Goal: Transaction & Acquisition: Obtain resource

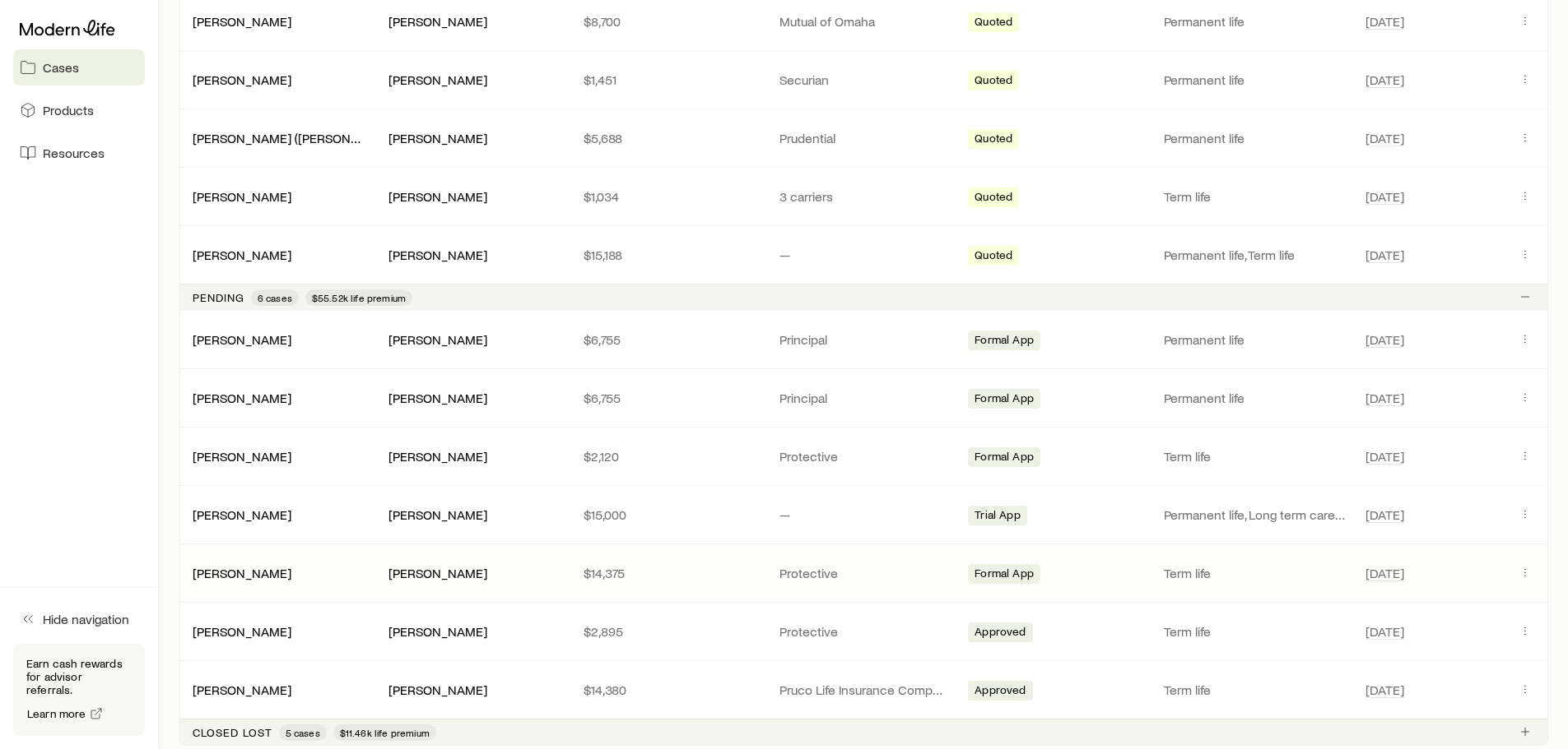
scroll to position [1234, 0]
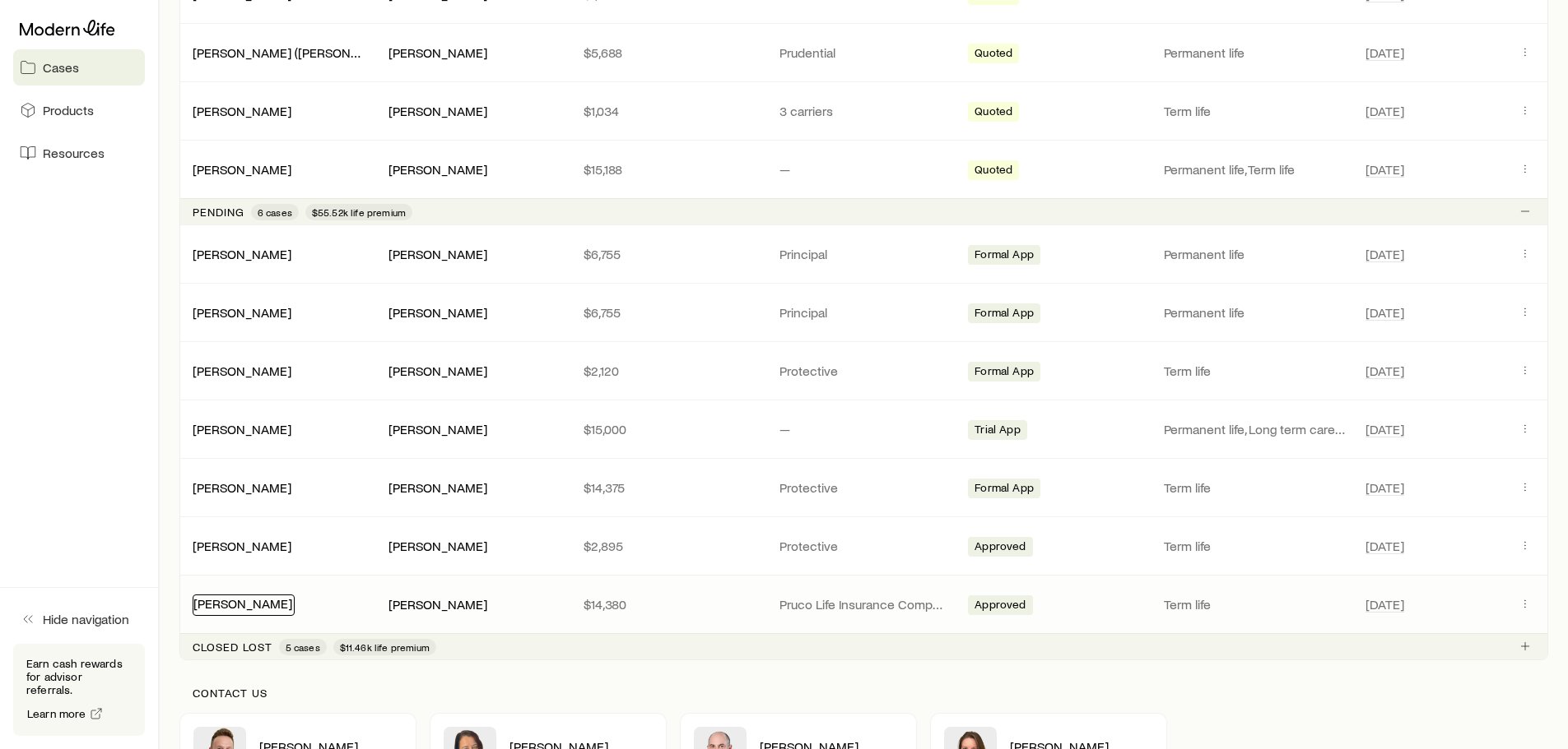
click at [241, 604] on link "[PERSON_NAME]" at bounding box center [243, 603] width 99 height 15
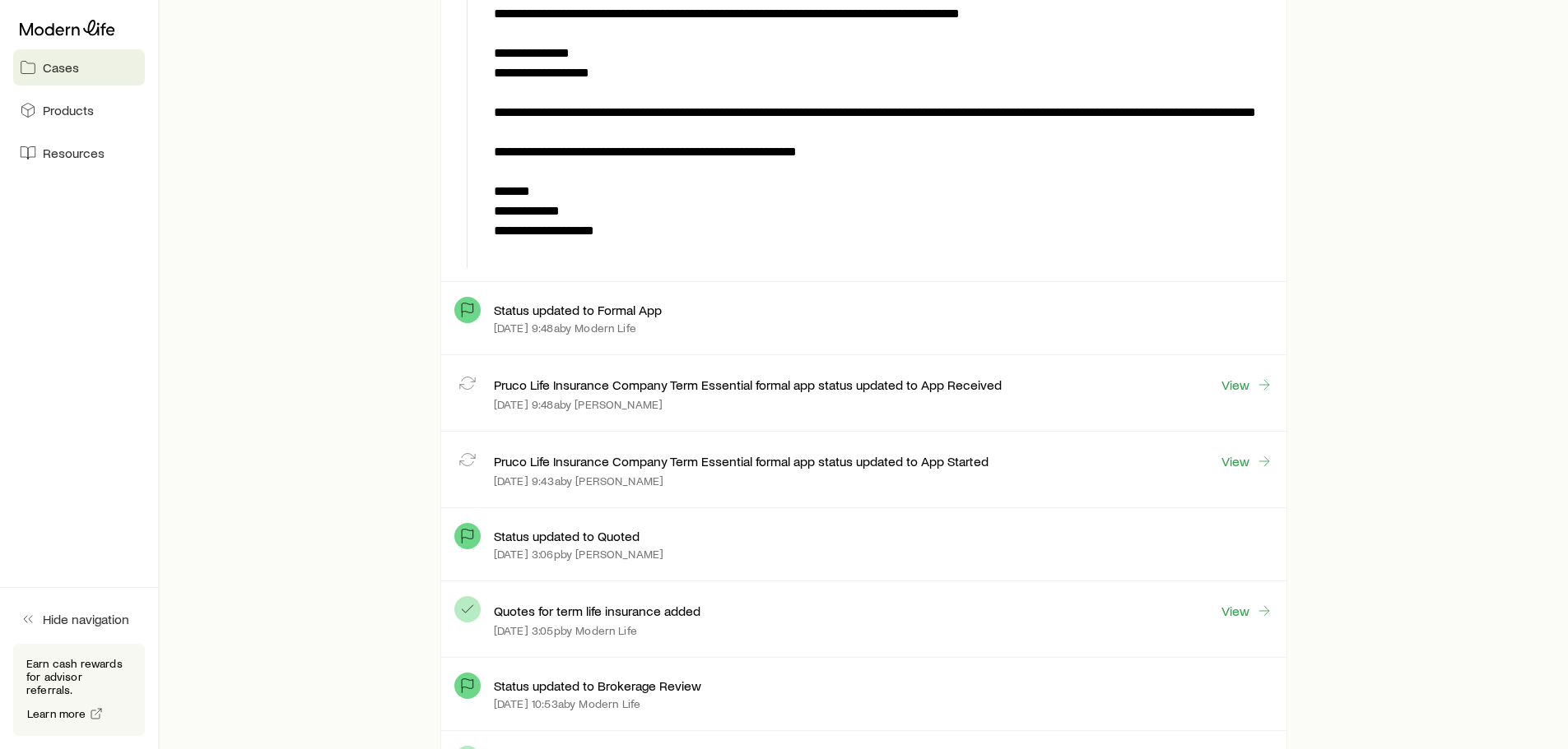
scroll to position [3044, 0]
click at [1247, 612] on link "View" at bounding box center [1246, 611] width 53 height 19
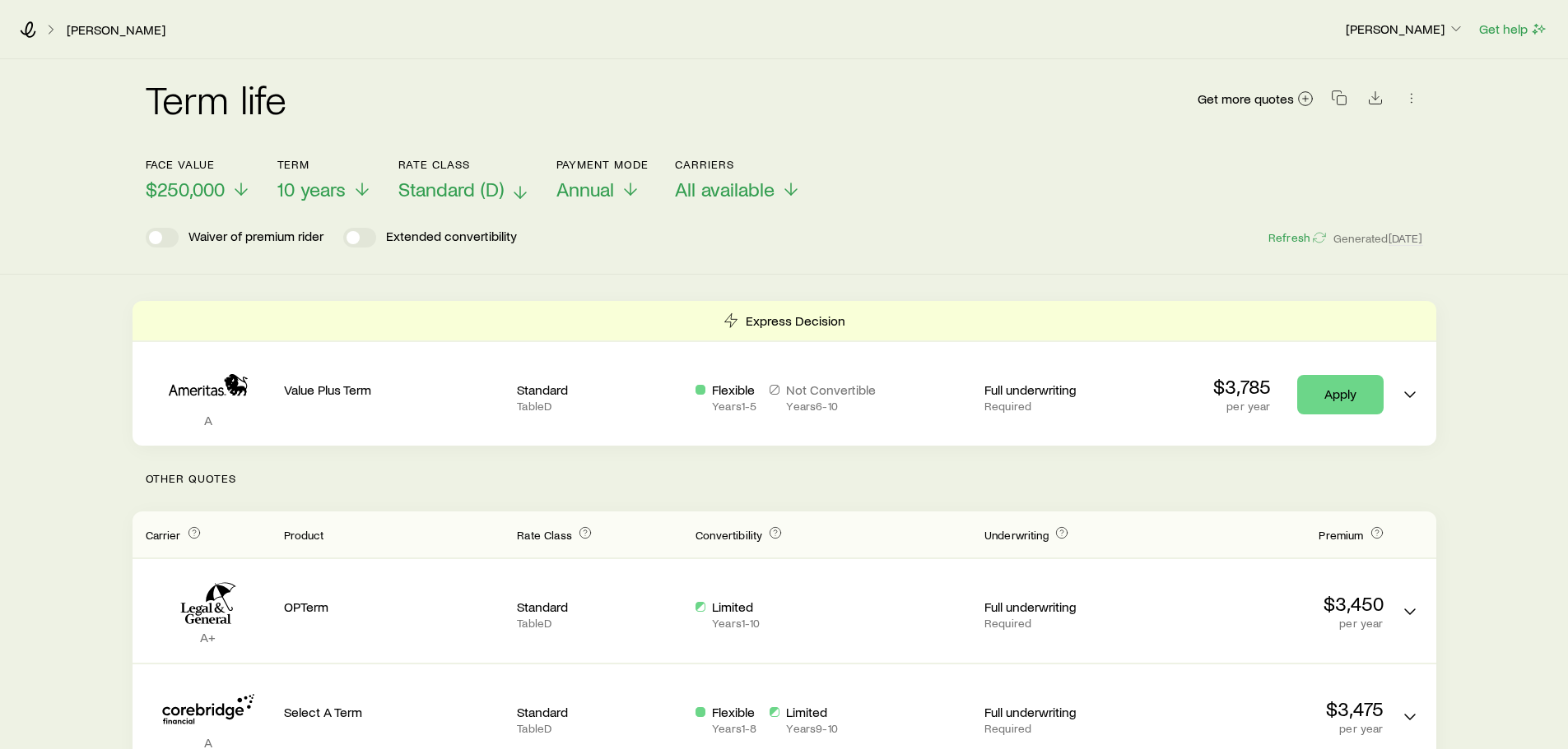
click at [490, 190] on span "Standard (D)" at bounding box center [450, 189] width 105 height 23
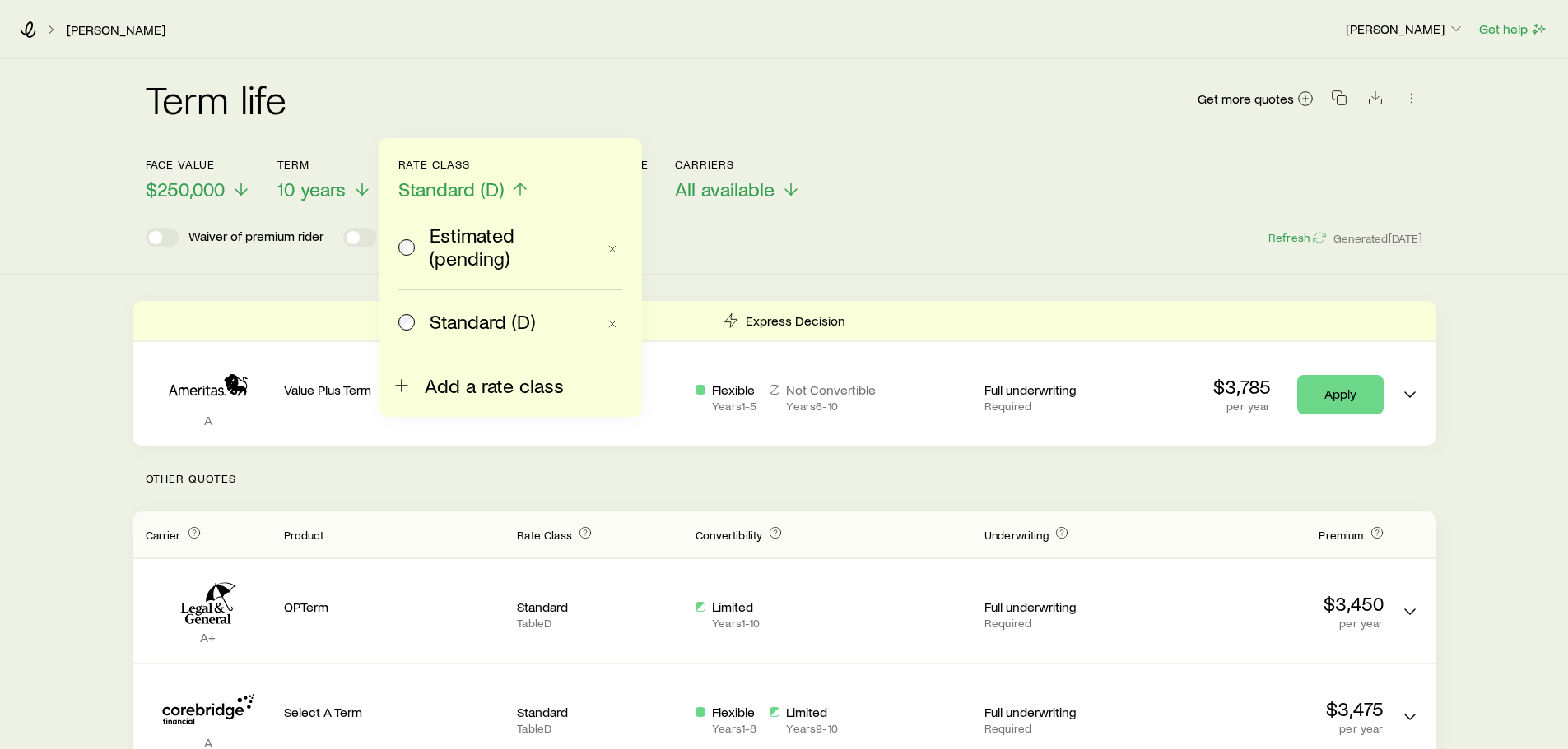
click at [465, 381] on span "Add a rate class" at bounding box center [494, 386] width 139 height 23
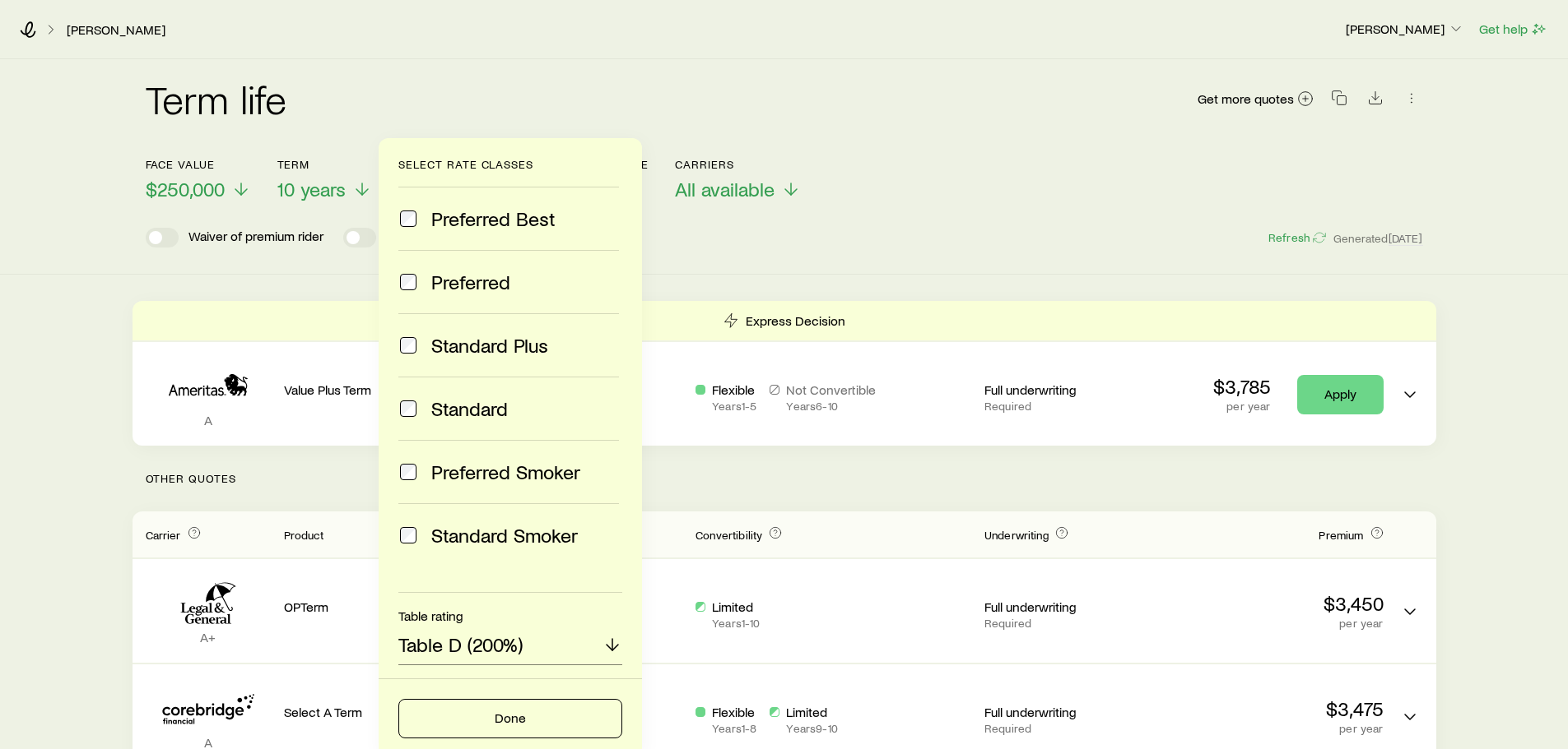
scroll to position [74, 0]
click at [491, 642] on p "Table D (200%)" at bounding box center [460, 645] width 124 height 23
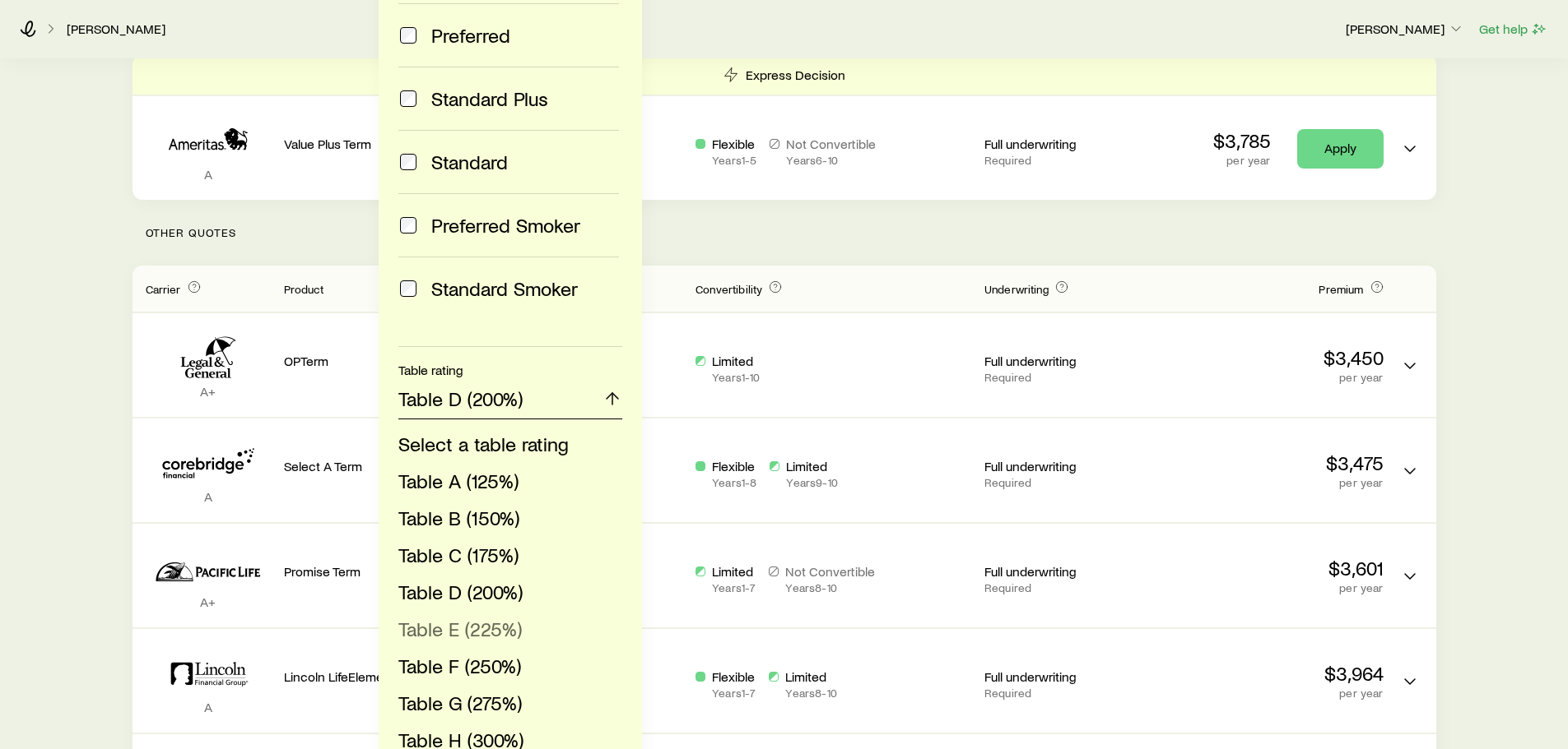
scroll to position [247, 0]
click at [472, 698] on span "Table G (275%)" at bounding box center [459, 701] width 123 height 24
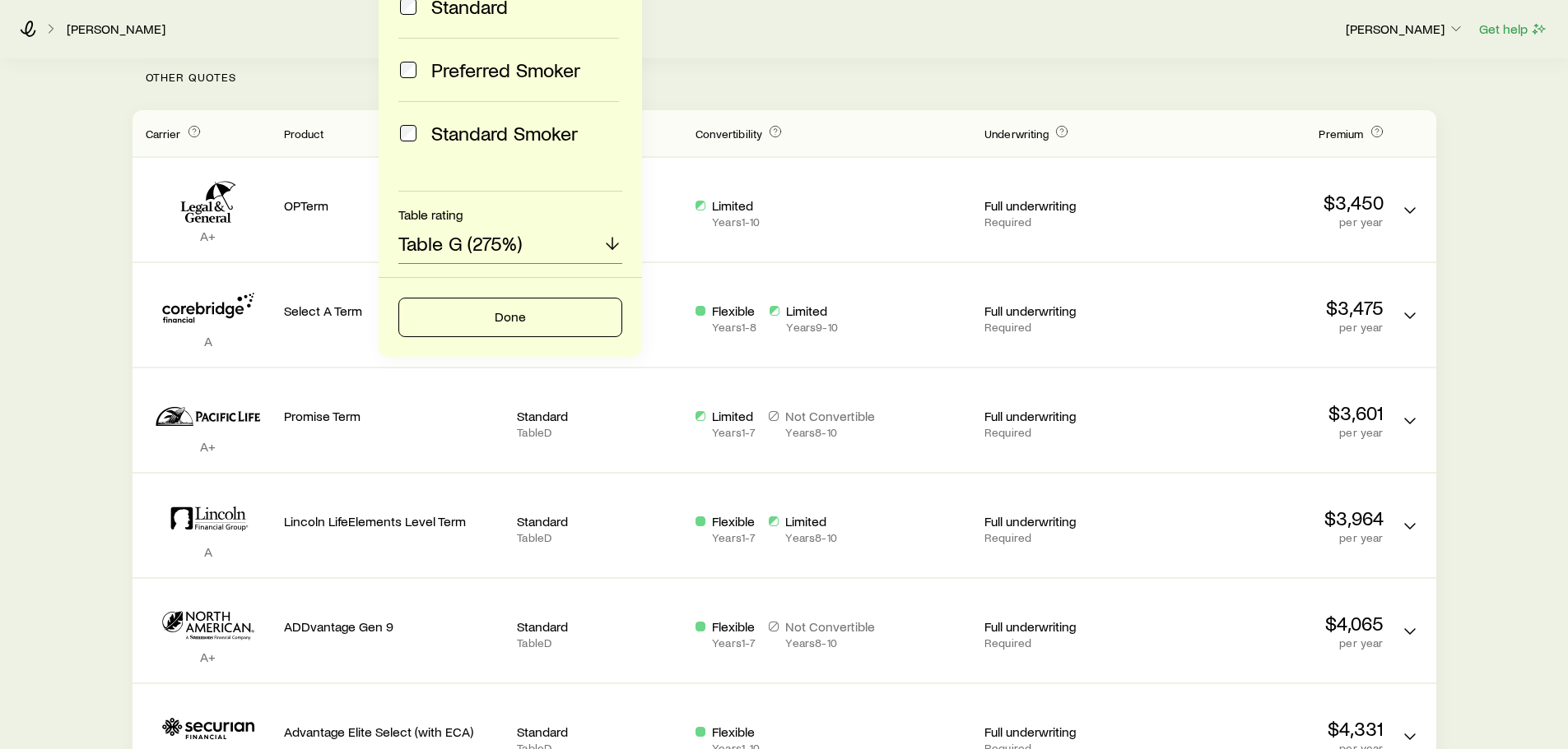
scroll to position [411, 0]
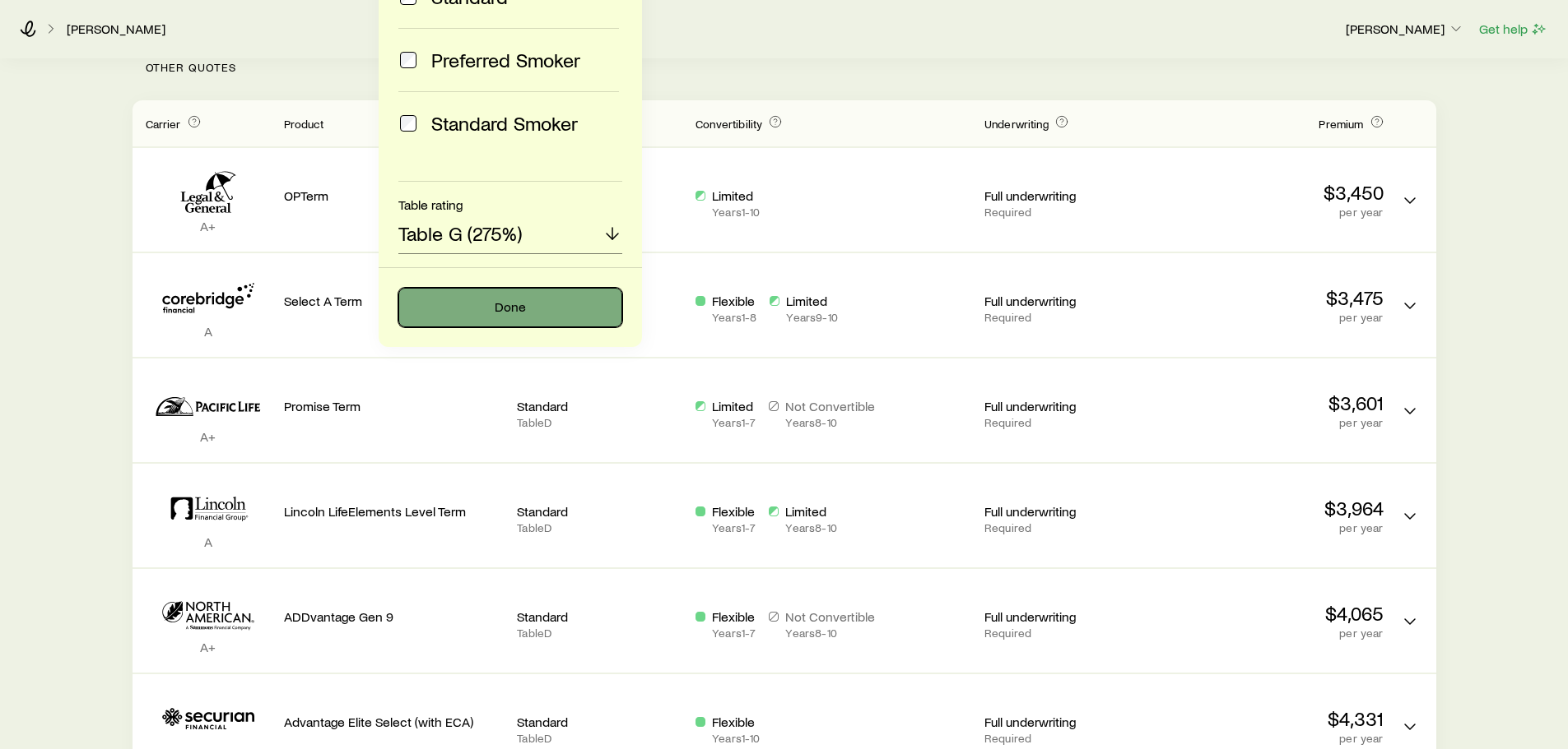
click at [505, 296] on button "Done" at bounding box center [509, 308] width 224 height 40
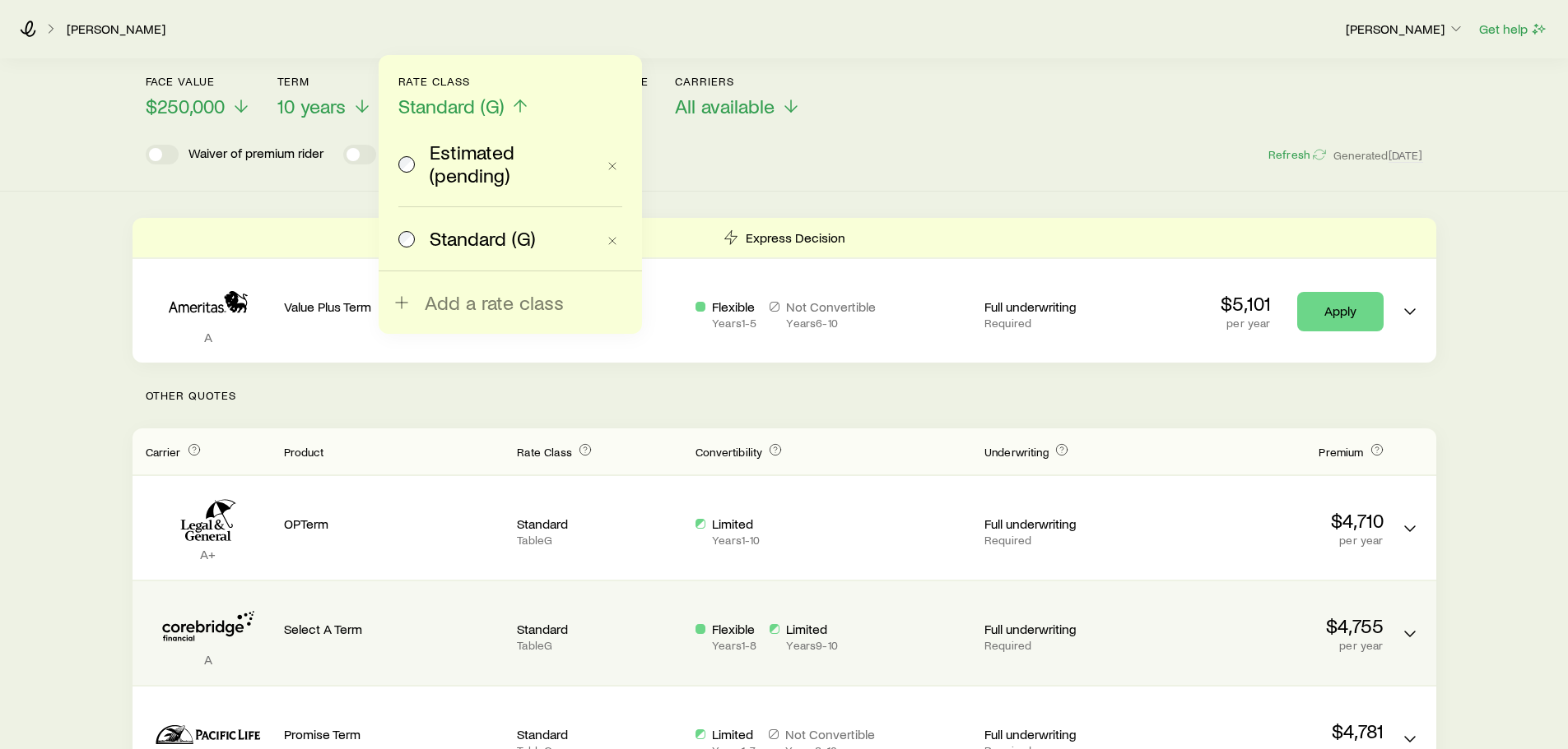
scroll to position [83, 0]
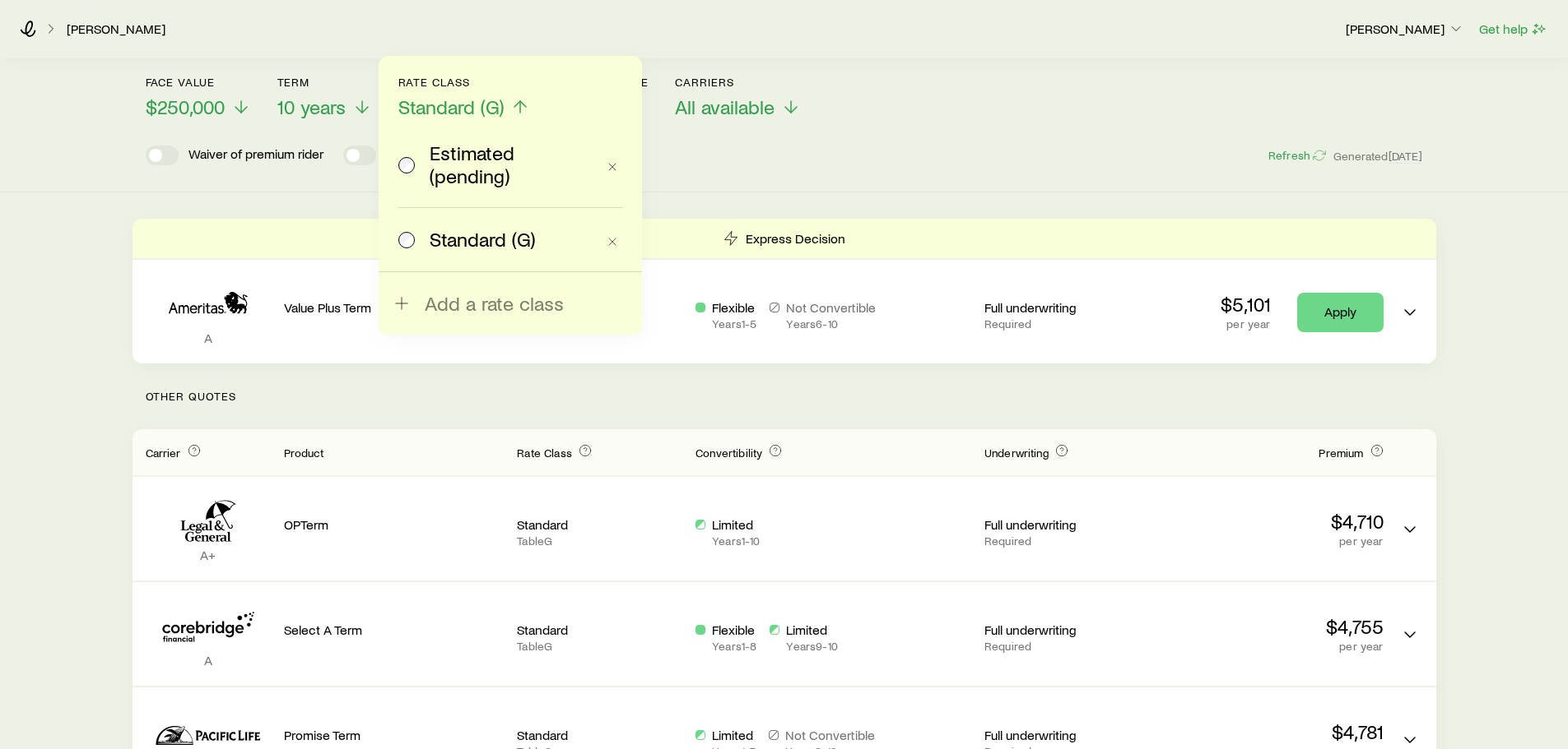
click at [232, 190] on div "Term life Get more quotes Face value $250,000 Term 10 years Rate Class Standard…" at bounding box center [784, 84] width 1568 height 216
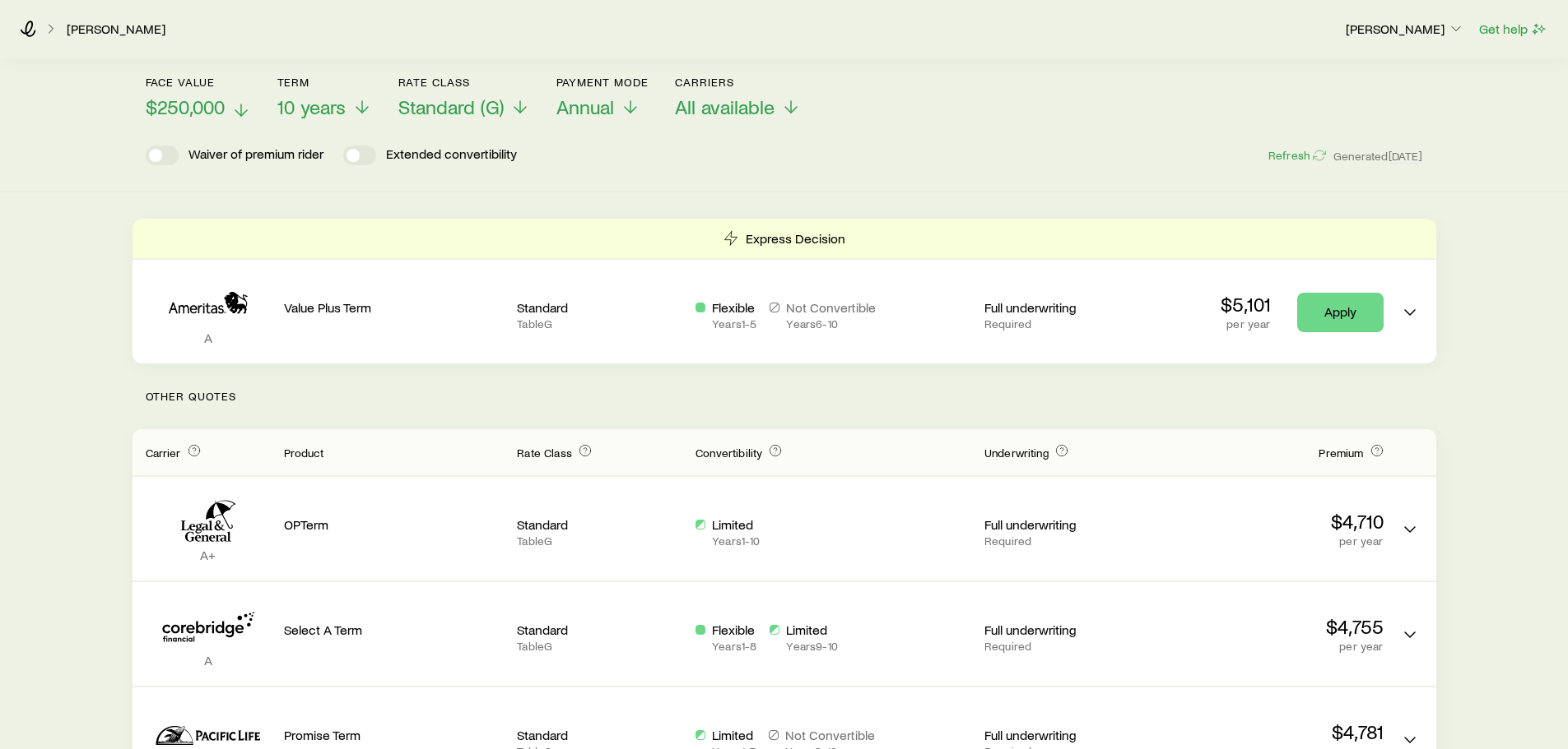
click at [183, 99] on span "$250,000" at bounding box center [185, 107] width 79 height 23
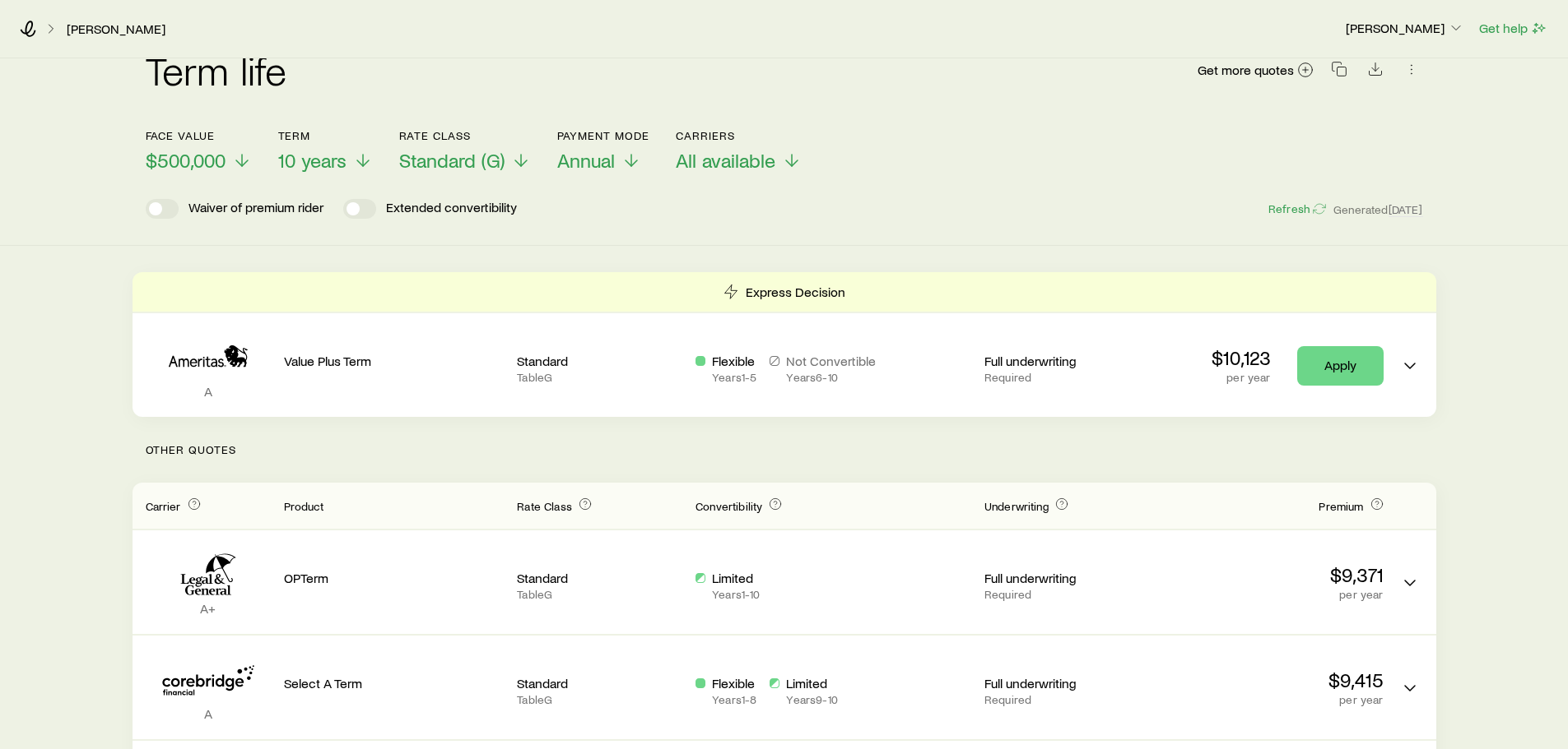
scroll to position [0, 0]
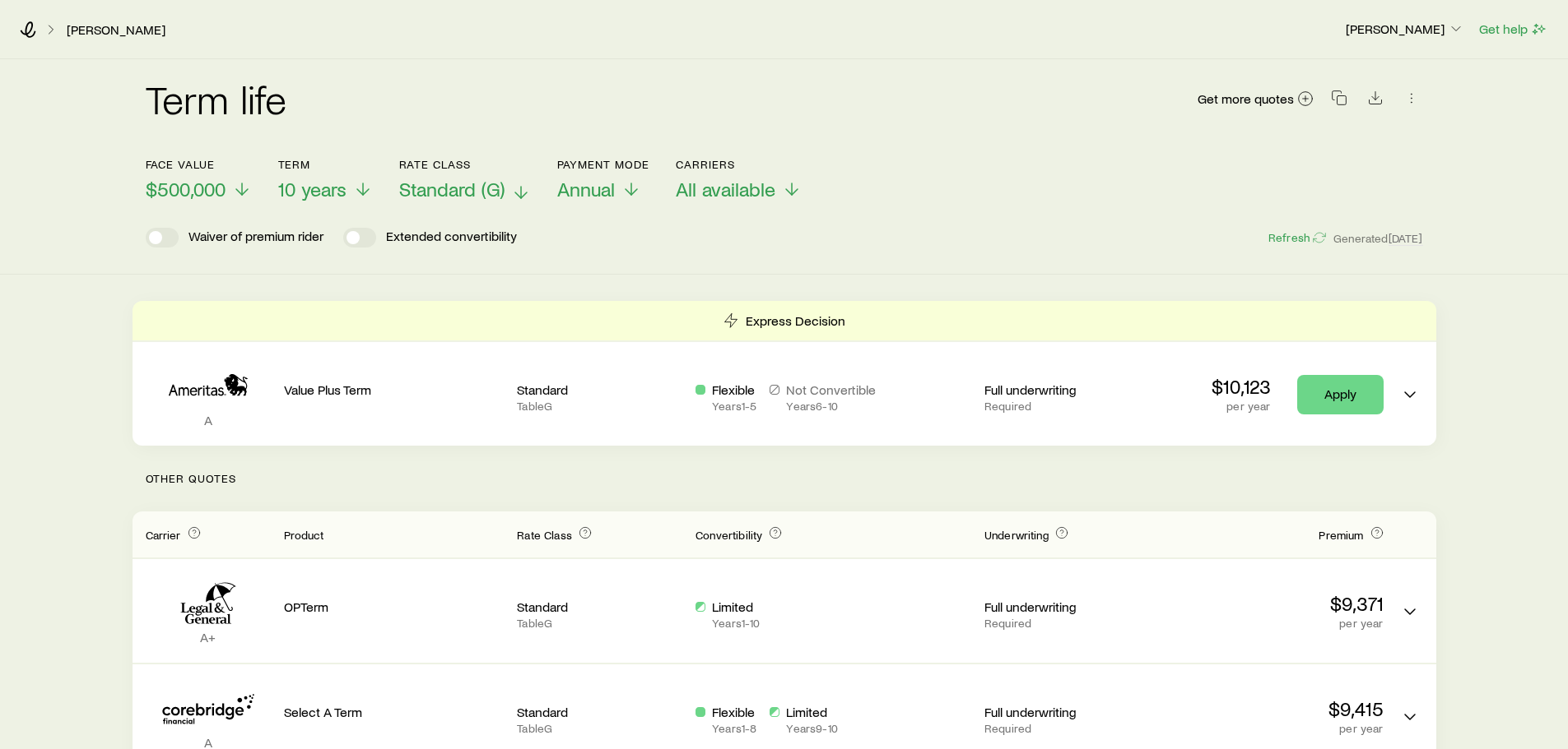
click at [468, 188] on span "Standard (G)" at bounding box center [451, 189] width 105 height 23
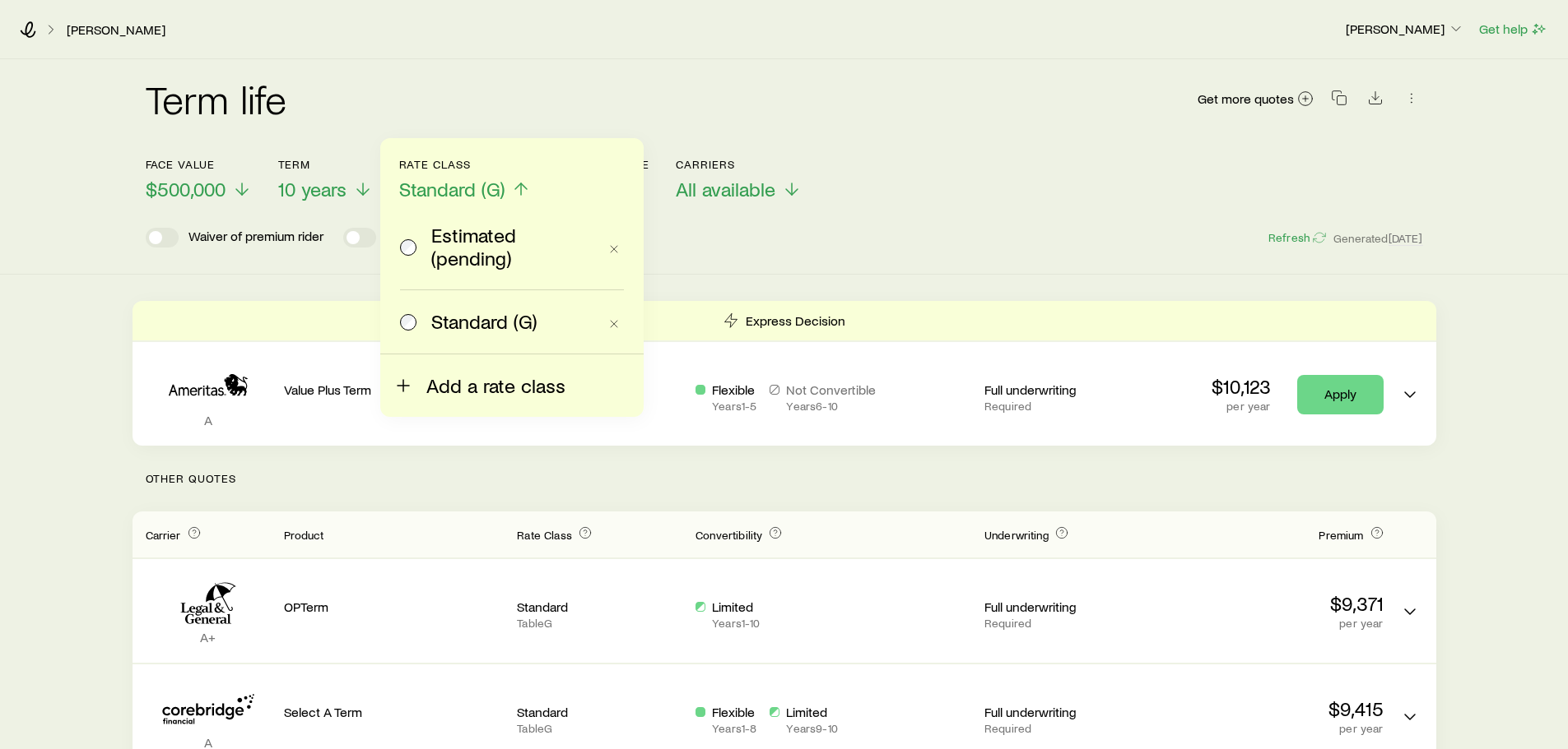
click at [465, 385] on span "Add a rate class" at bounding box center [495, 386] width 139 height 23
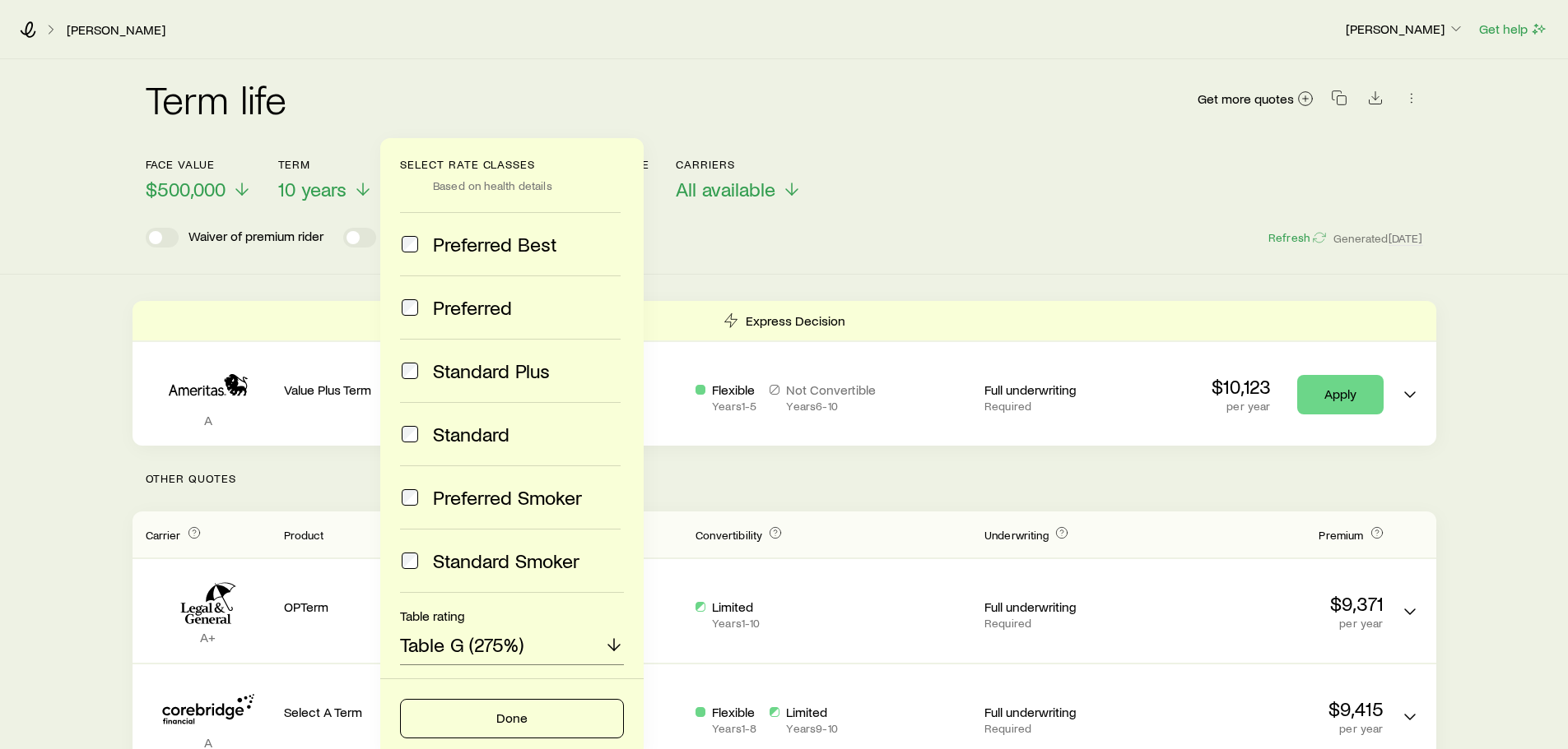
scroll to position [74, 0]
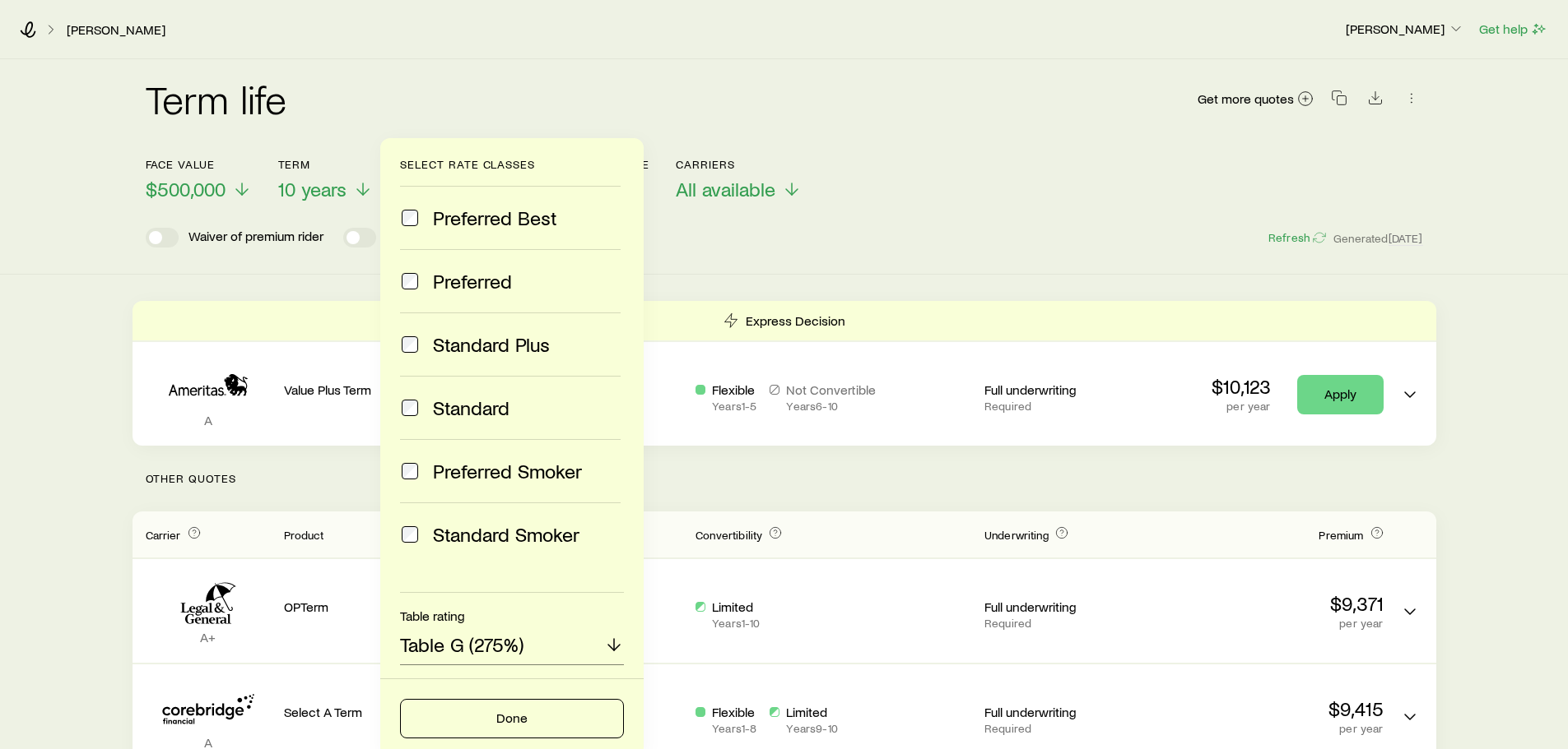
click at [871, 205] on header "Face value $500,000 Term 10 years Rate Class Standard (G) Select rate classes E…" at bounding box center [784, 203] width 1277 height 90
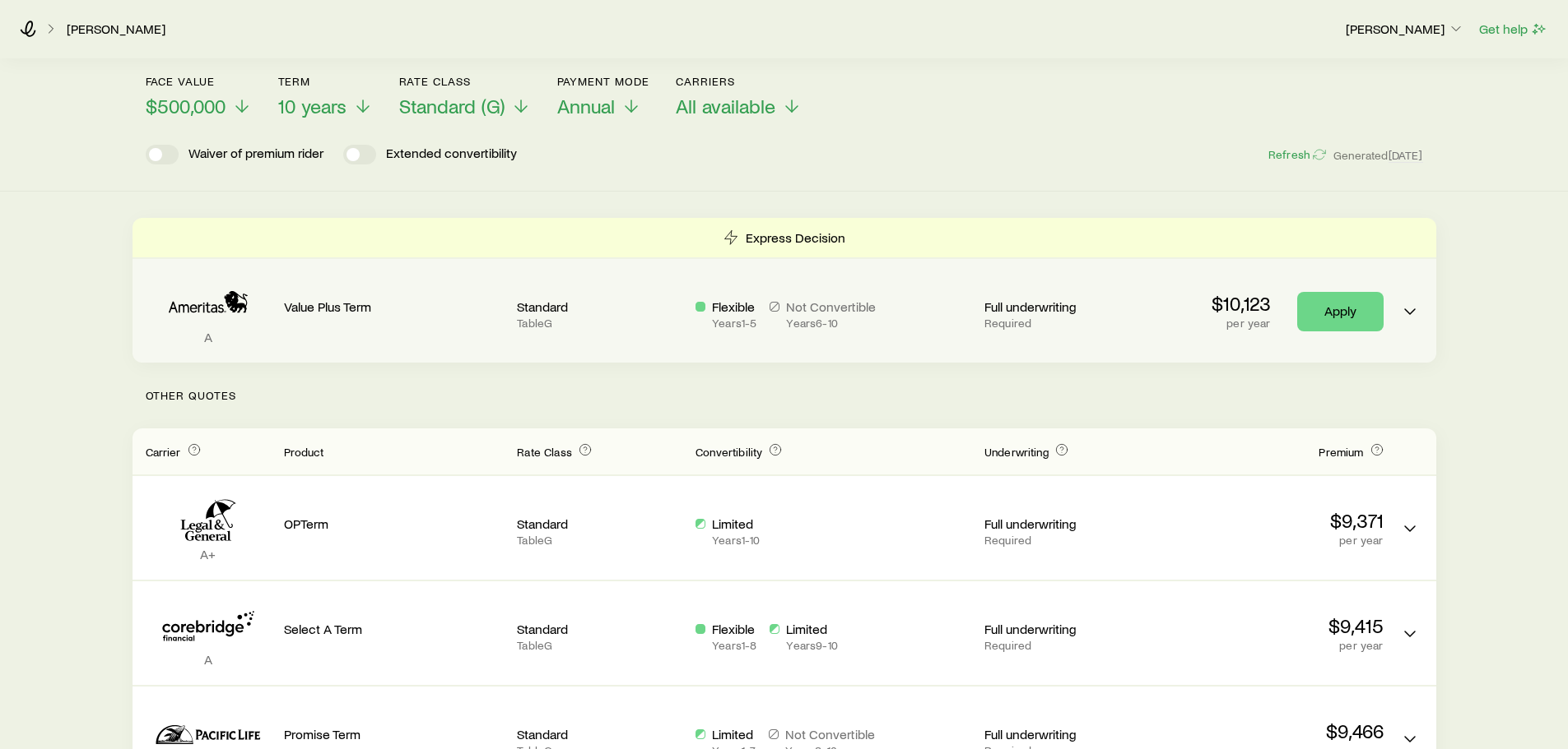
scroll to position [0, 0]
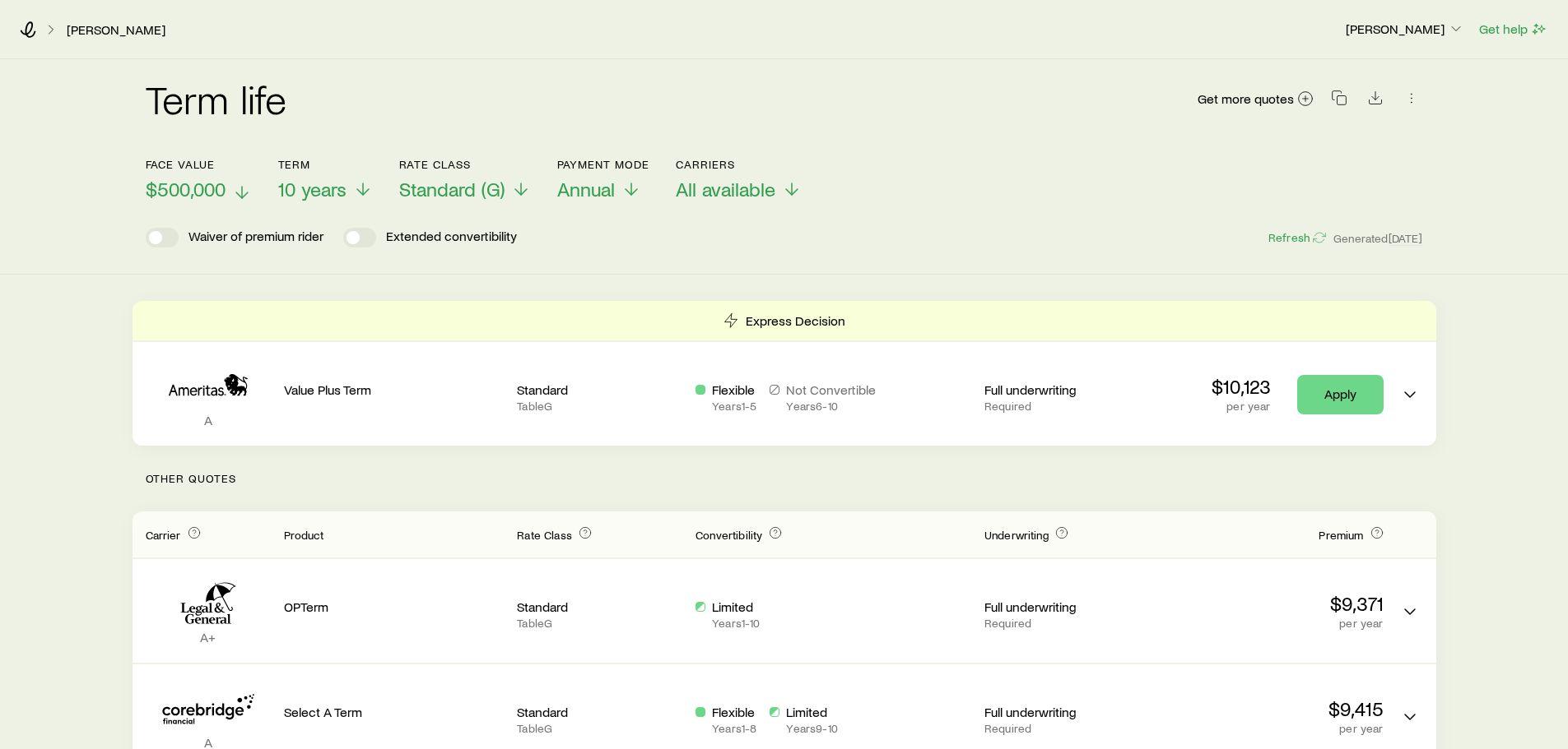
click at [216, 193] on span "$500,000" at bounding box center [185, 189] width 80 height 23
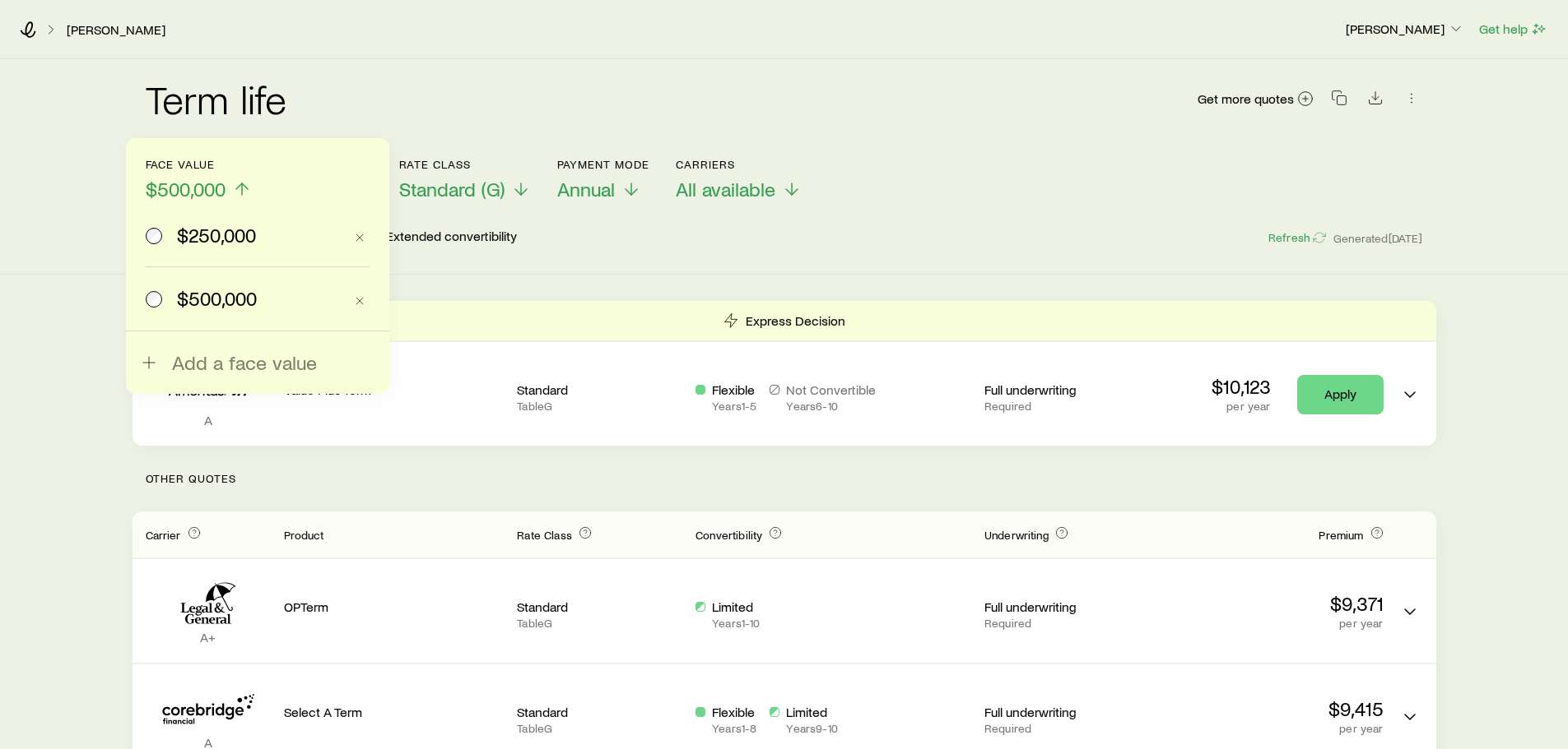
click at [211, 230] on span "$250,000" at bounding box center [217, 235] width 79 height 23
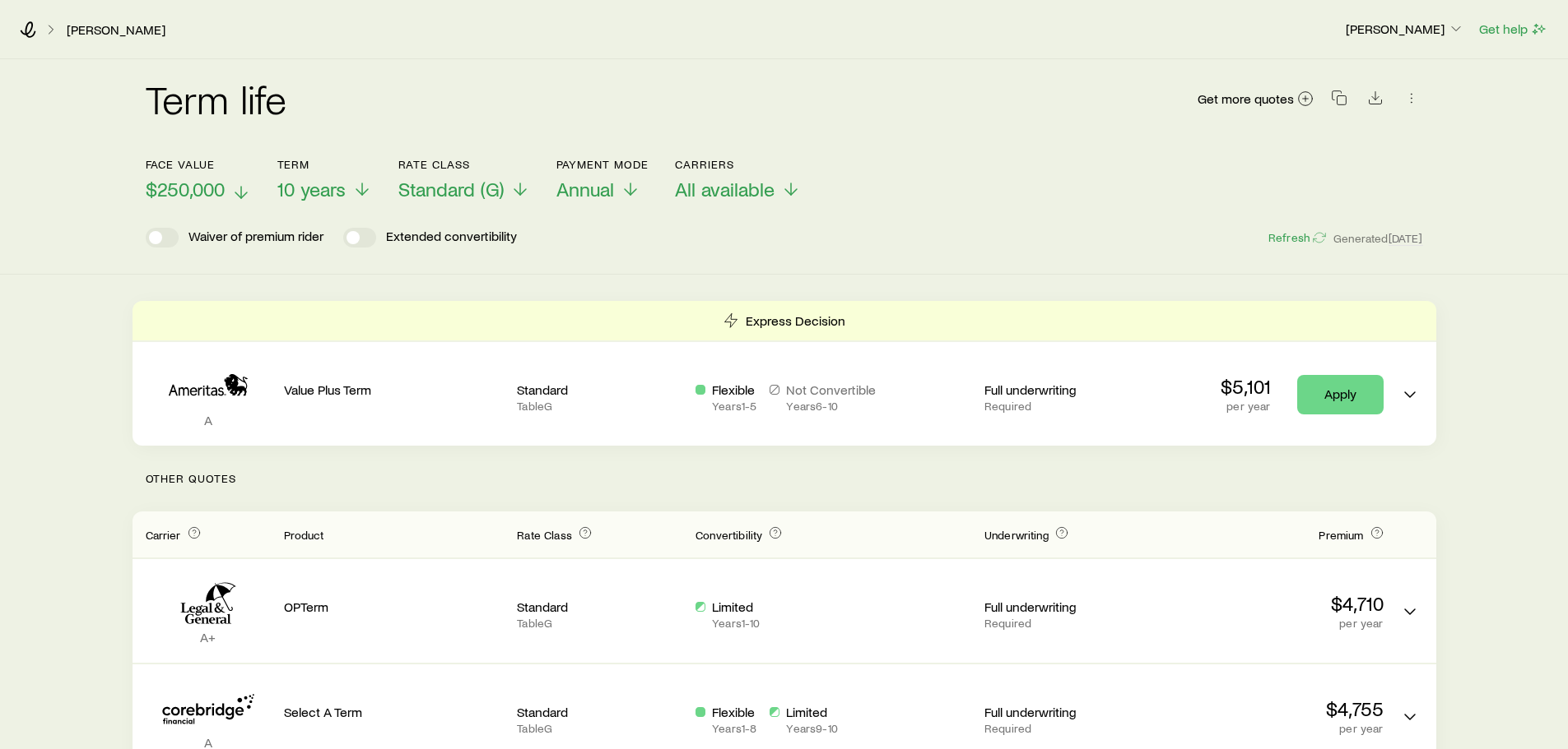
click at [209, 189] on span "$250,000" at bounding box center [185, 189] width 79 height 23
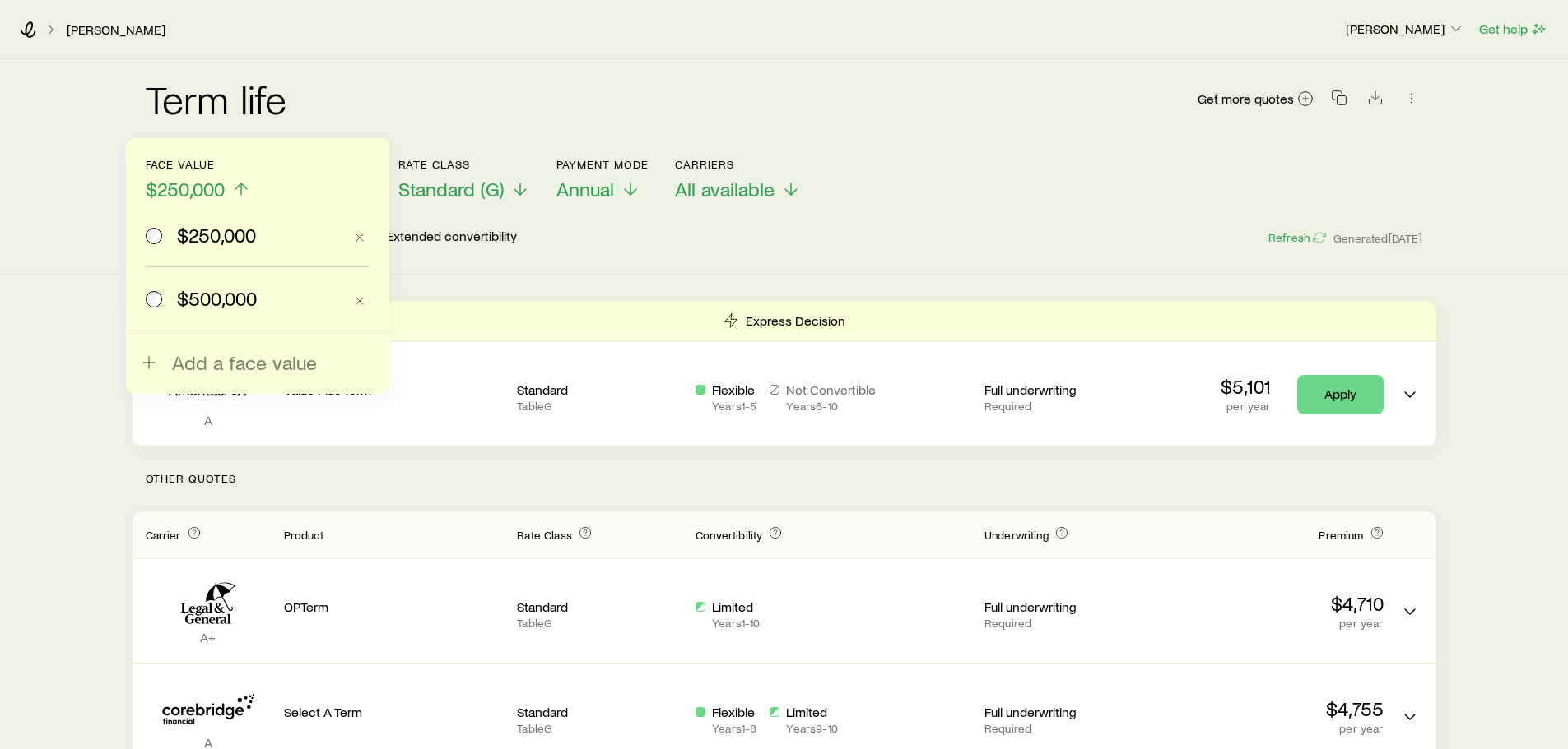
click at [229, 374] on div "$250,000 $500,000 Add a face value" at bounding box center [257, 266] width 263 height 256
click at [230, 363] on span "Add a face value" at bounding box center [244, 363] width 145 height 23
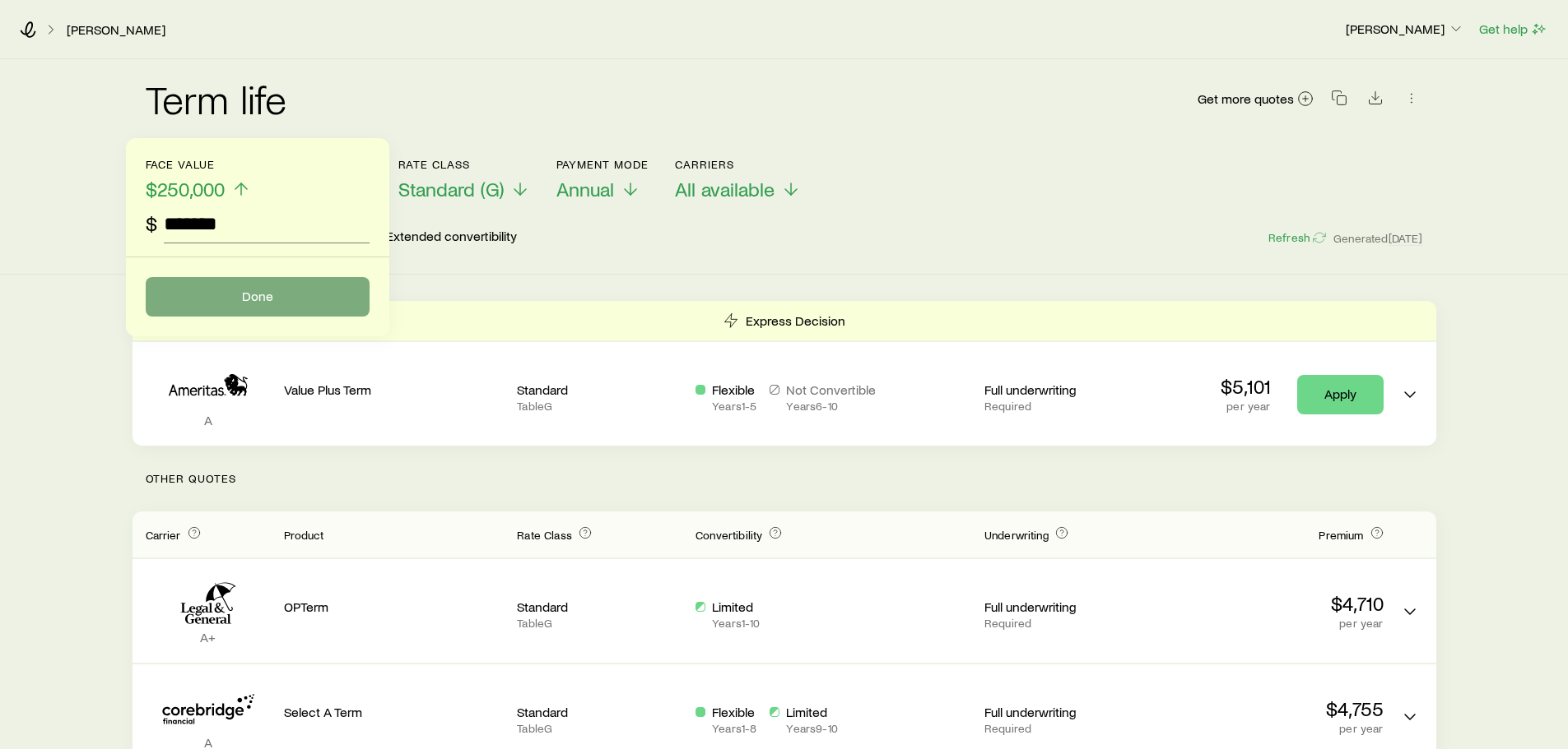
type input "*******"
click at [270, 305] on button "Done" at bounding box center [257, 297] width 224 height 40
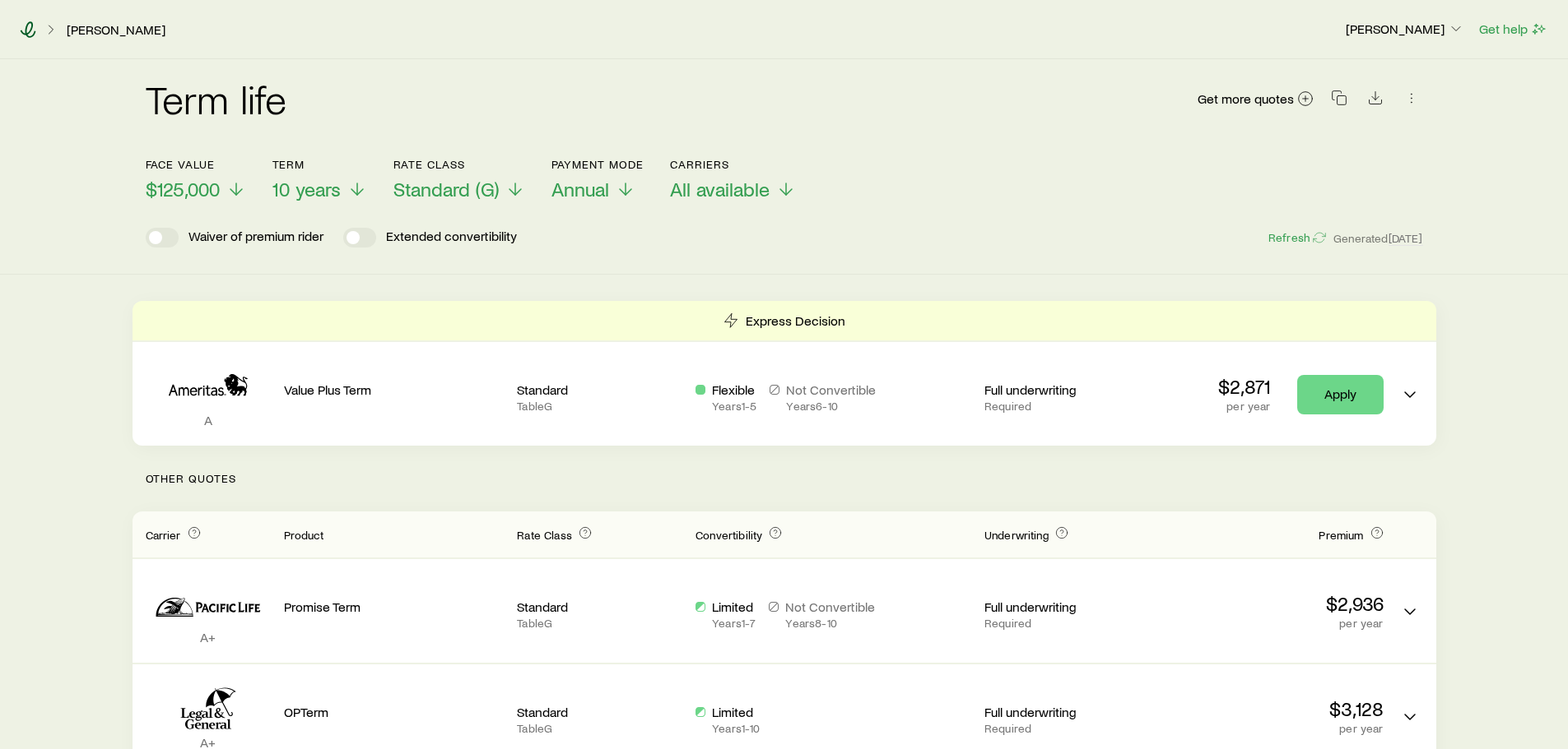
click at [20, 26] on icon at bounding box center [28, 30] width 16 height 16
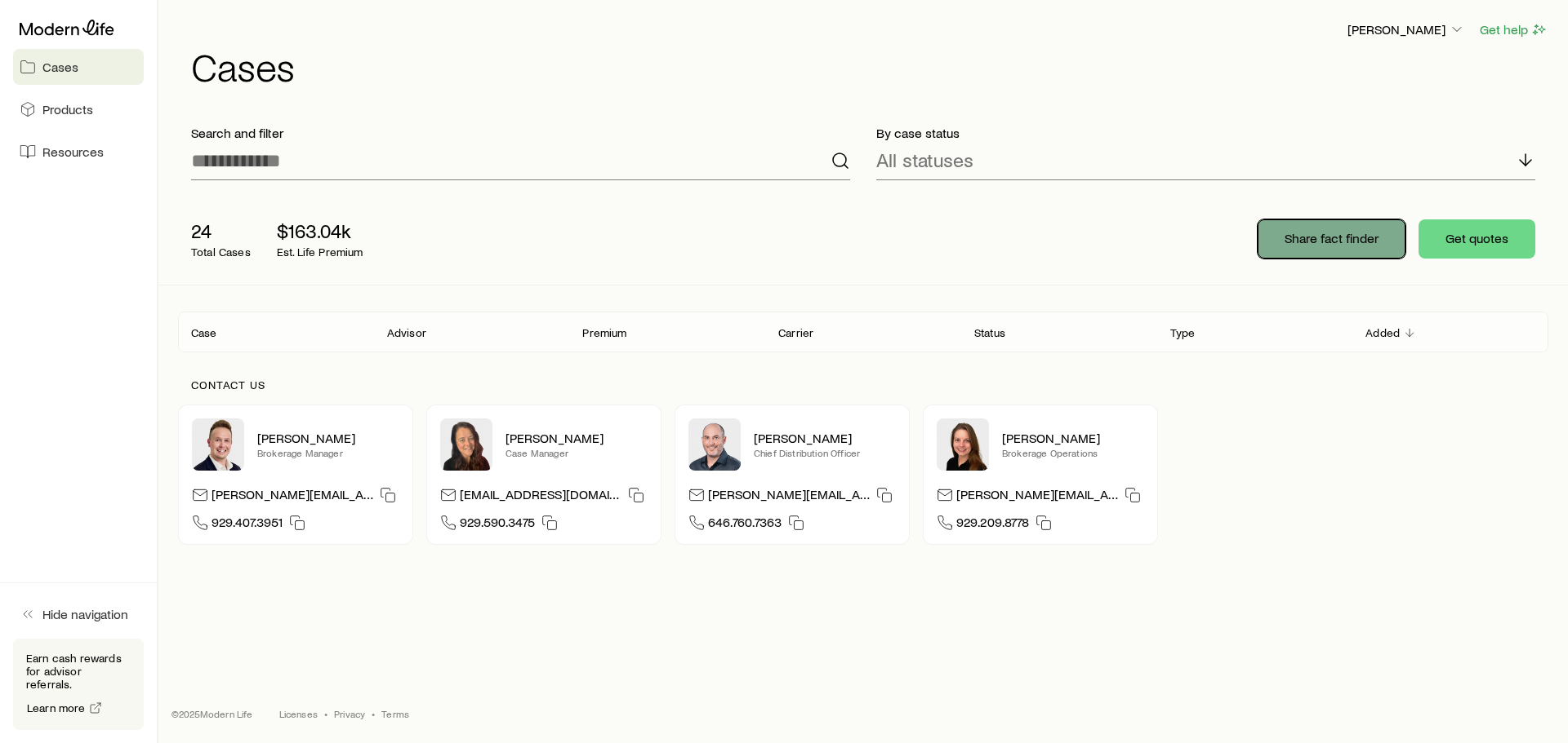
click at [1309, 248] on button "Share fact finder" at bounding box center [1331, 239] width 148 height 39
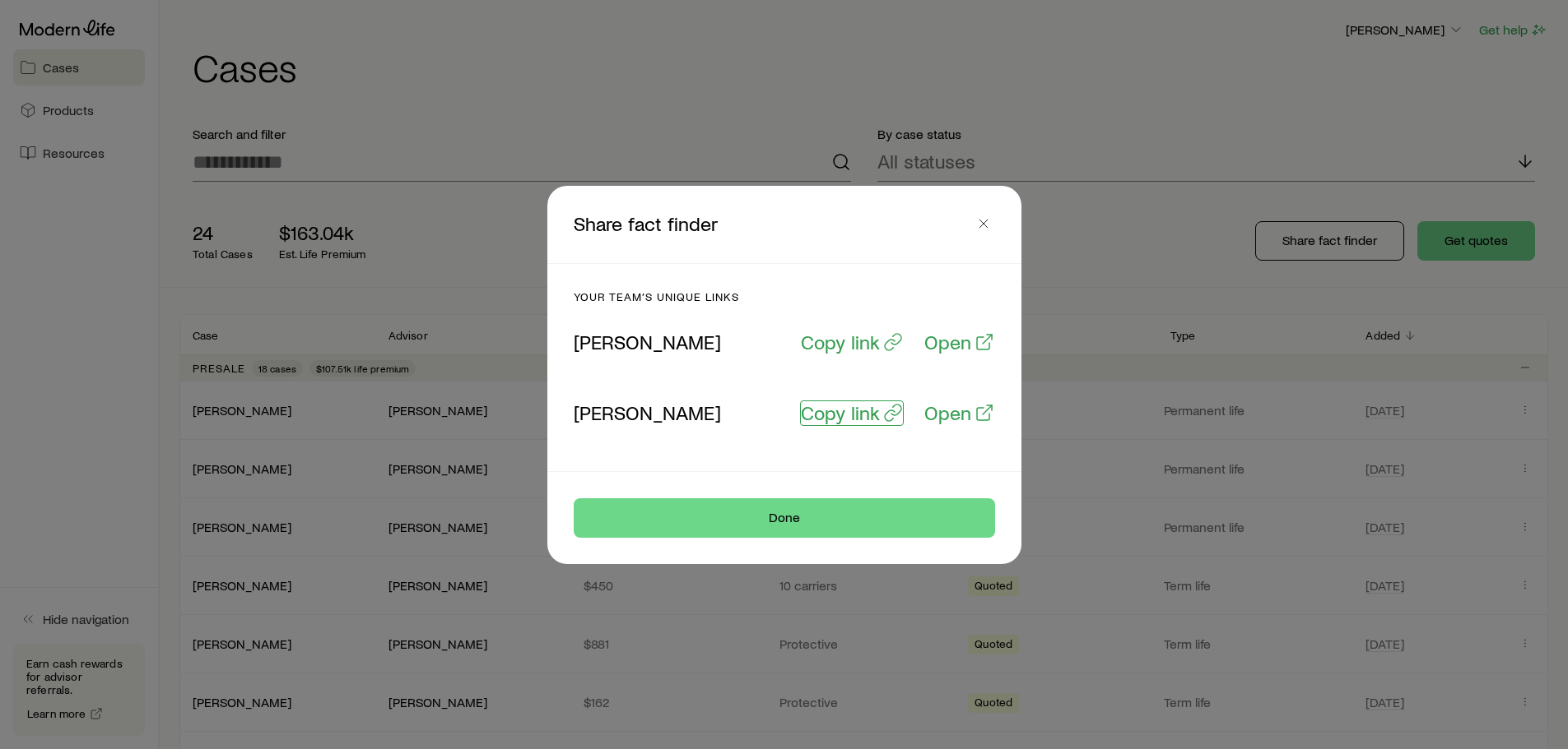
click at [846, 414] on p "Copy link" at bounding box center [840, 413] width 79 height 23
click at [812, 522] on button "Done" at bounding box center [784, 518] width 421 height 40
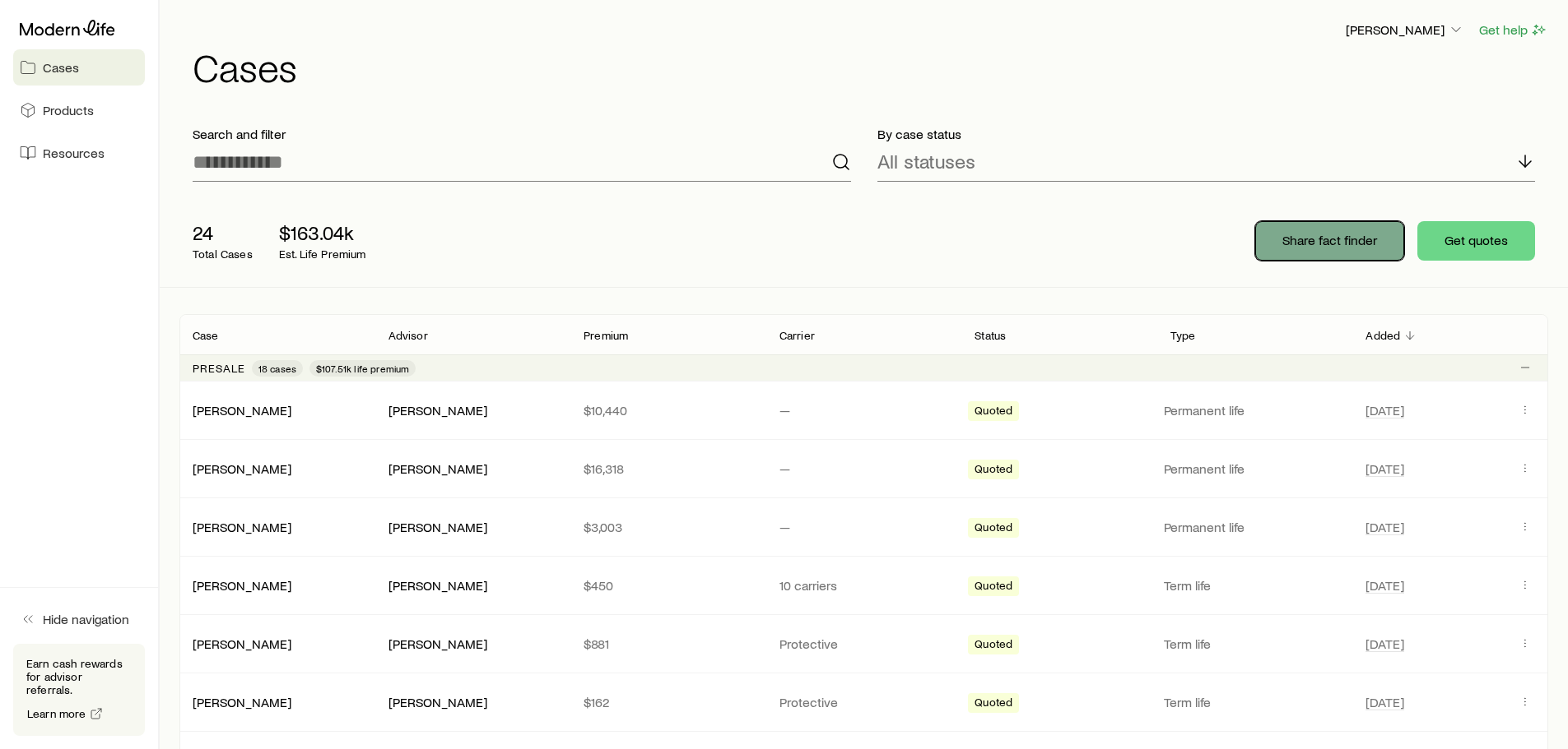
click at [1317, 222] on button "Share fact finder" at bounding box center [1330, 241] width 149 height 40
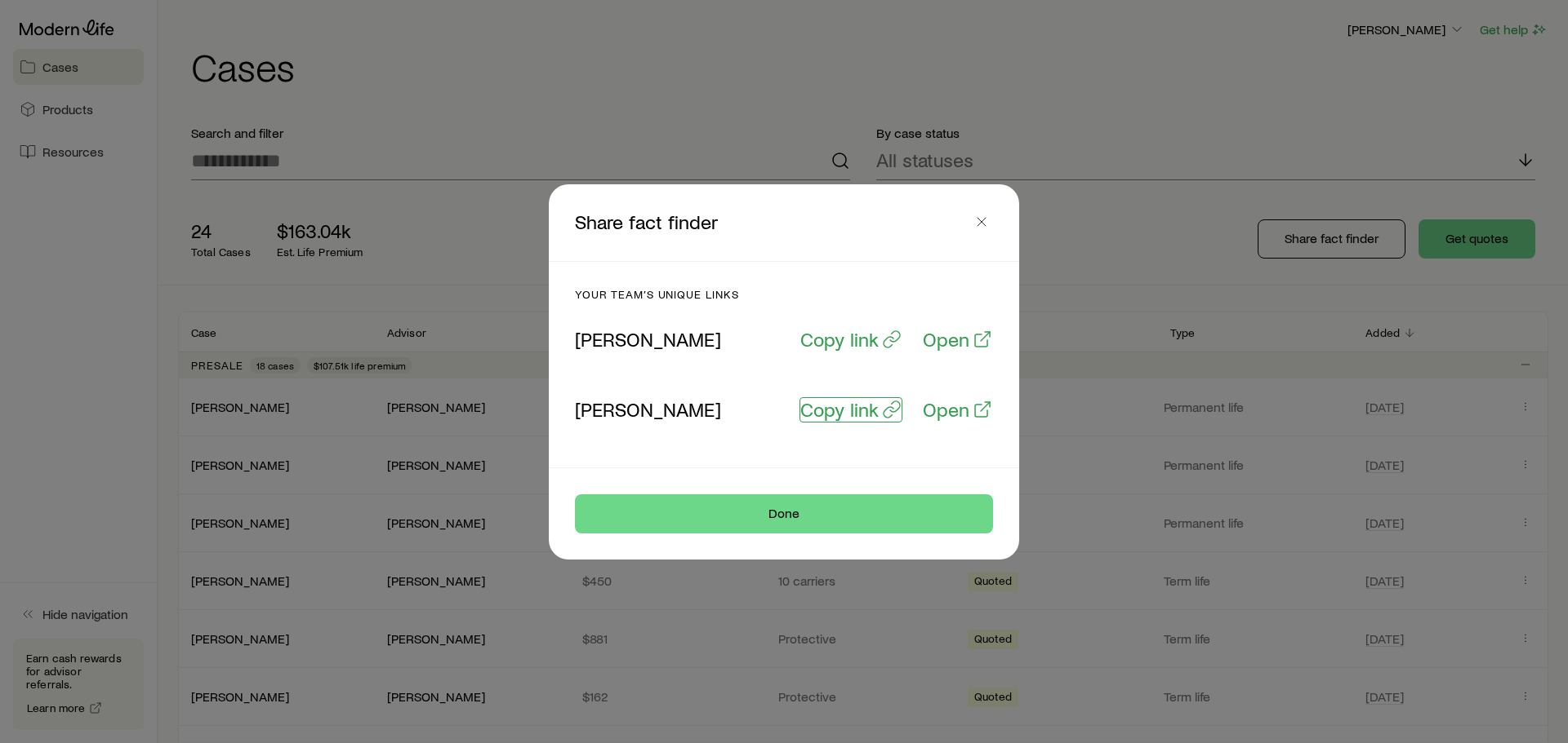
click at [820, 415] on p "Copy link" at bounding box center [840, 410] width 78 height 23
click at [955, 418] on p "Open" at bounding box center [946, 410] width 46 height 23
